Goal: Transaction & Acquisition: Download file/media

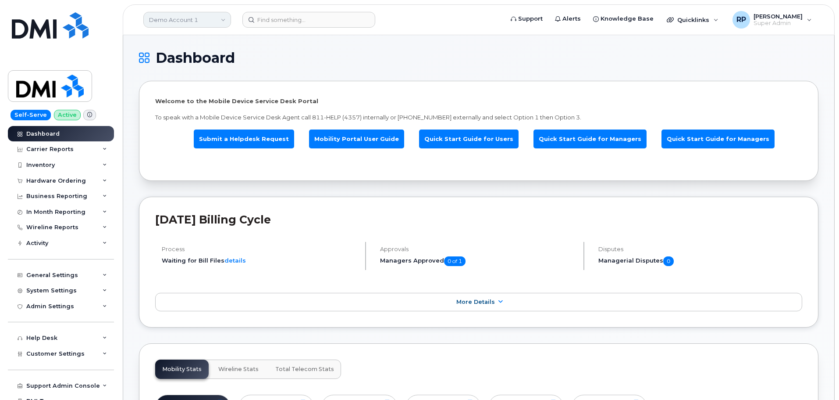
click at [186, 25] on link "Demo Account 1" at bounding box center [187, 20] width 88 height 16
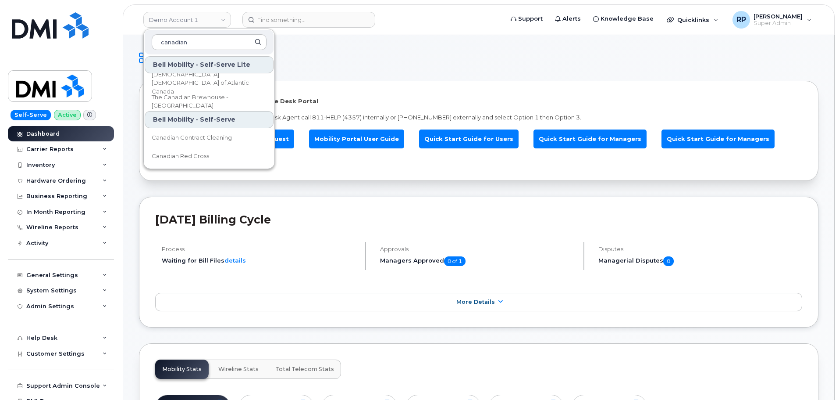
type input "canadian"
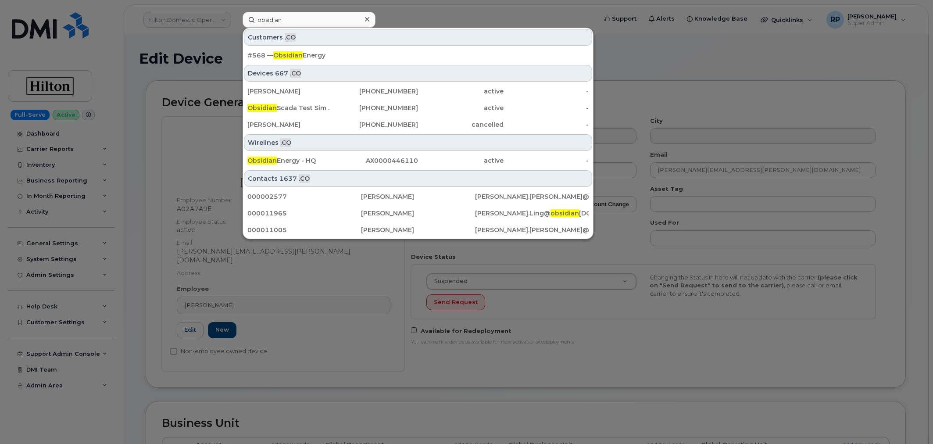
select select "34080331"
click at [221, 22] on div at bounding box center [466, 222] width 933 height 444
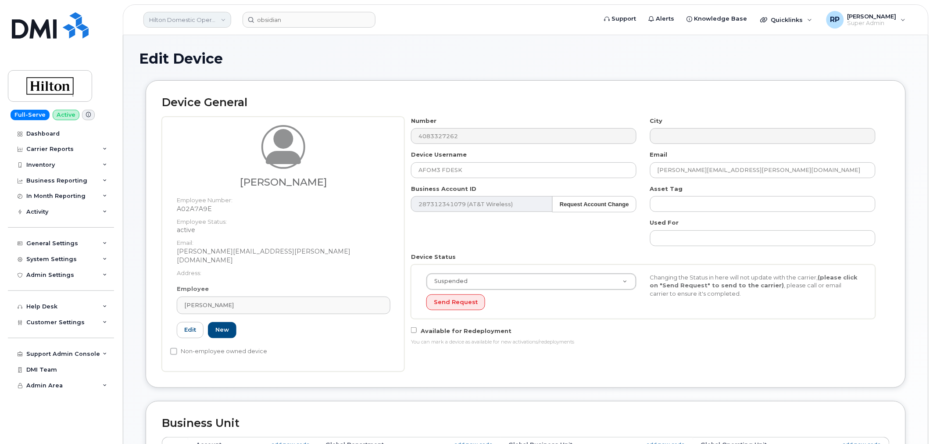
click at [216, 19] on link "Hilton Domestic Operating Company Inc" at bounding box center [187, 20] width 88 height 16
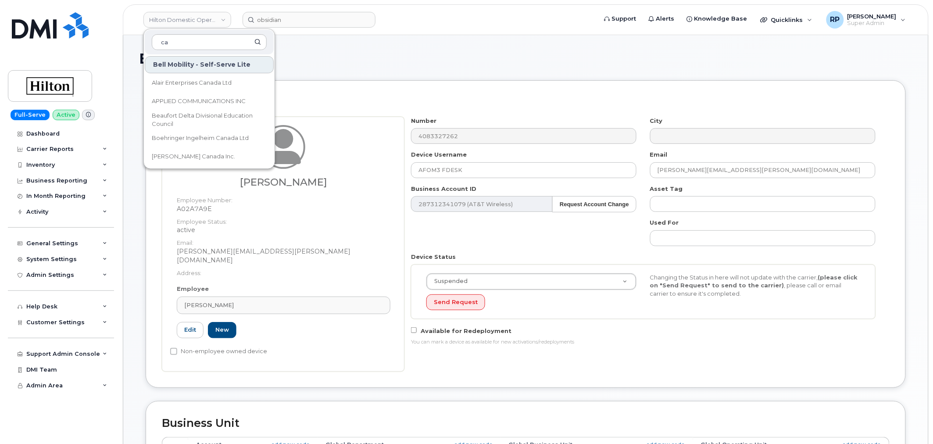
type input "ca"
drag, startPoint x: 161, startPoint y: 46, endPoint x: 130, endPoint y: 51, distance: 31.6
click at [130, 51] on div "Hilton Domestic Operating Company Inc ca Bell Mobility - Self-Serve Lite Alair …" at bounding box center [526, 410] width 806 height 750
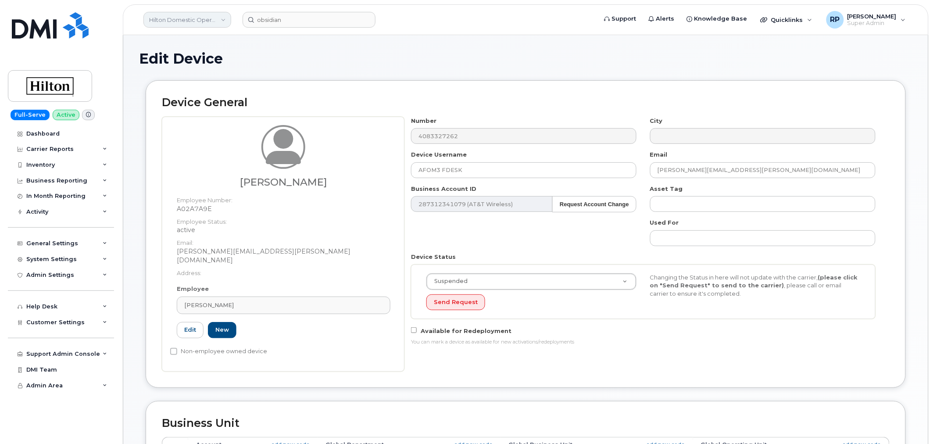
click at [164, 18] on link "Hilton Domestic Operating Company Inc" at bounding box center [187, 20] width 88 height 16
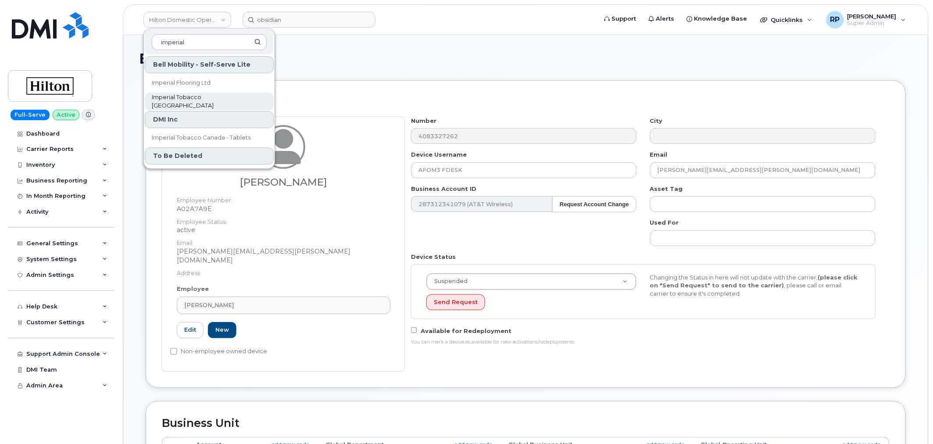
type input "imperial"
click at [176, 95] on link "Imperial Tobacco [GEOGRAPHIC_DATA]" at bounding box center [209, 102] width 129 height 18
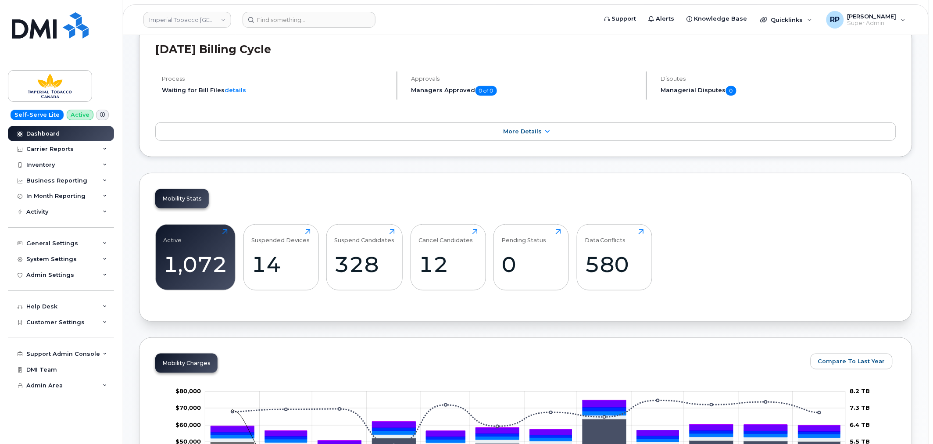
scroll to position [162, 0]
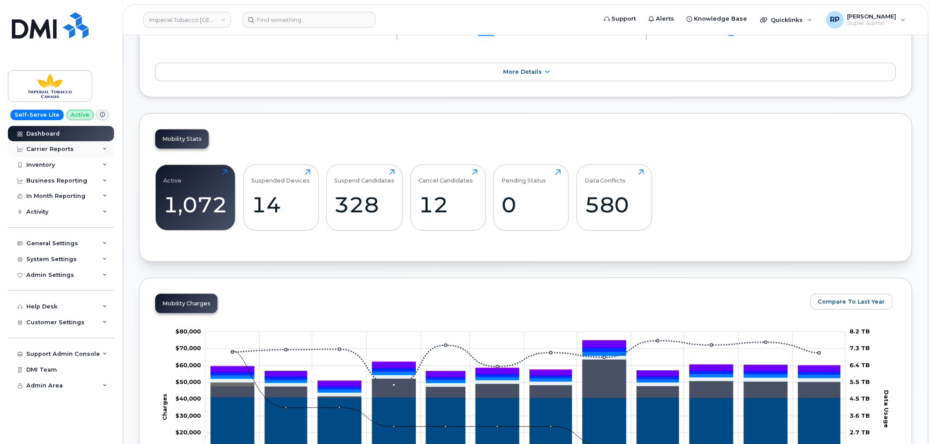
click at [70, 146] on div "Carrier Reports" at bounding box center [49, 149] width 47 height 7
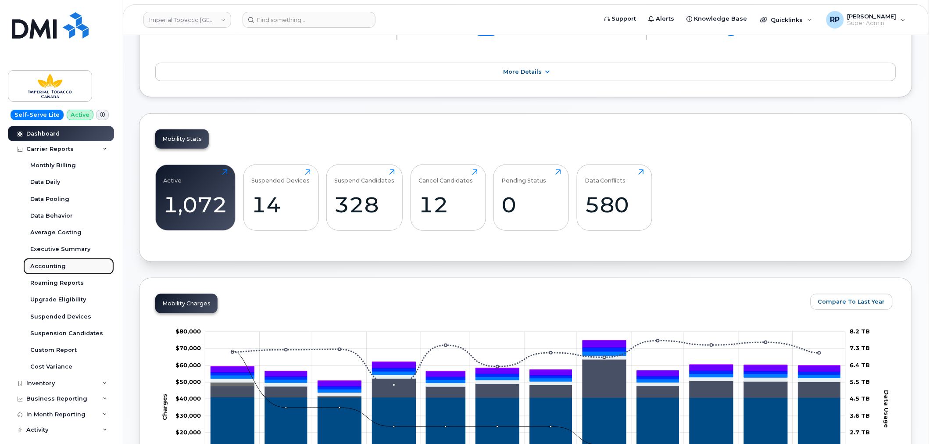
click at [63, 265] on div "Accounting" at bounding box center [48, 266] width 36 height 8
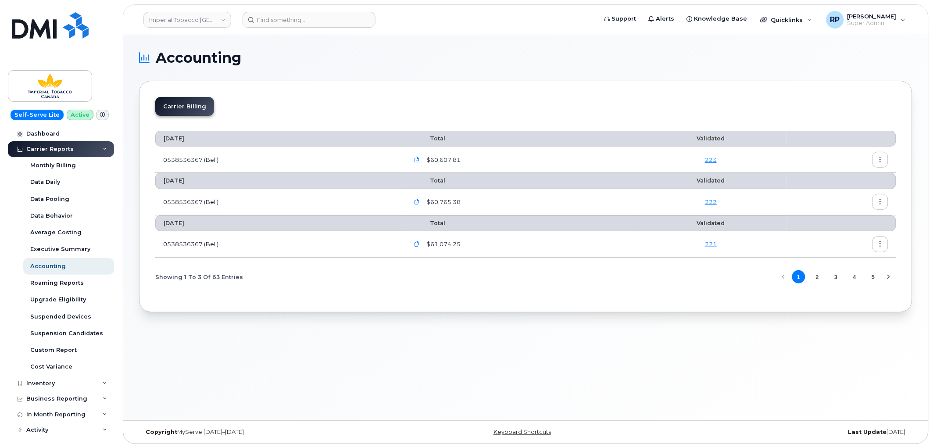
click at [884, 196] on button "button" at bounding box center [880, 202] width 16 height 16
click at [828, 236] on span "Download" at bounding box center [841, 238] width 34 height 8
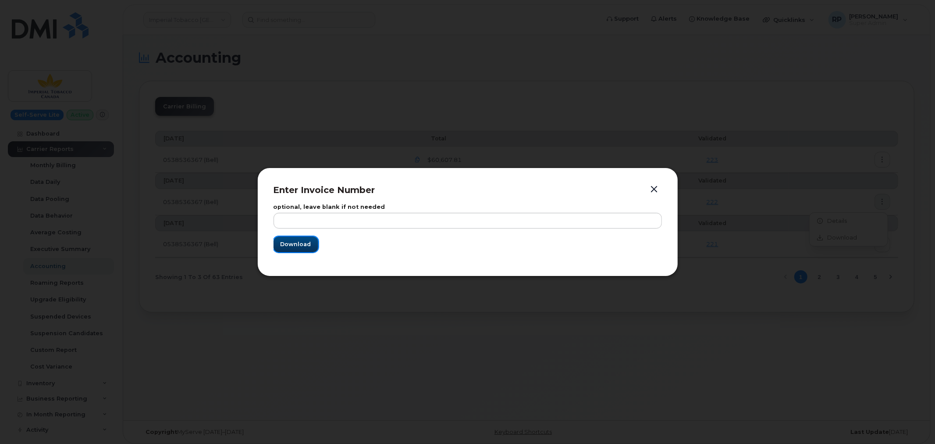
click at [279, 242] on button "Download" at bounding box center [296, 244] width 45 height 16
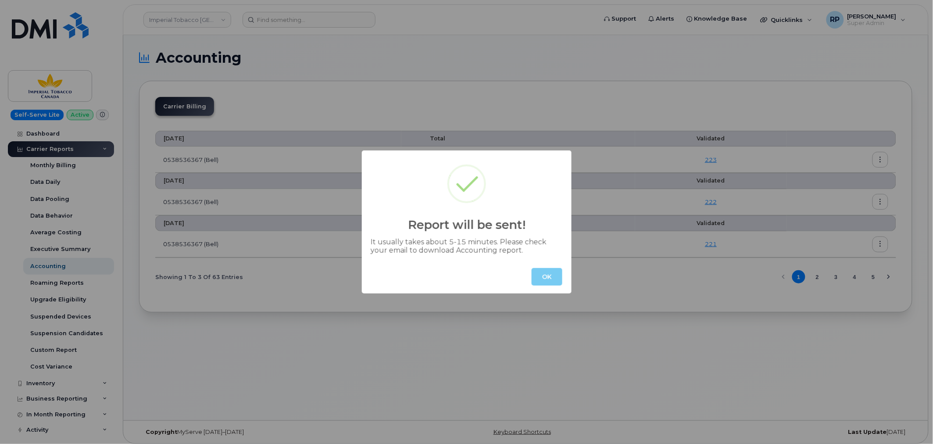
click at [538, 272] on button "OK" at bounding box center [547, 277] width 31 height 18
